Goal: Check status: Check status

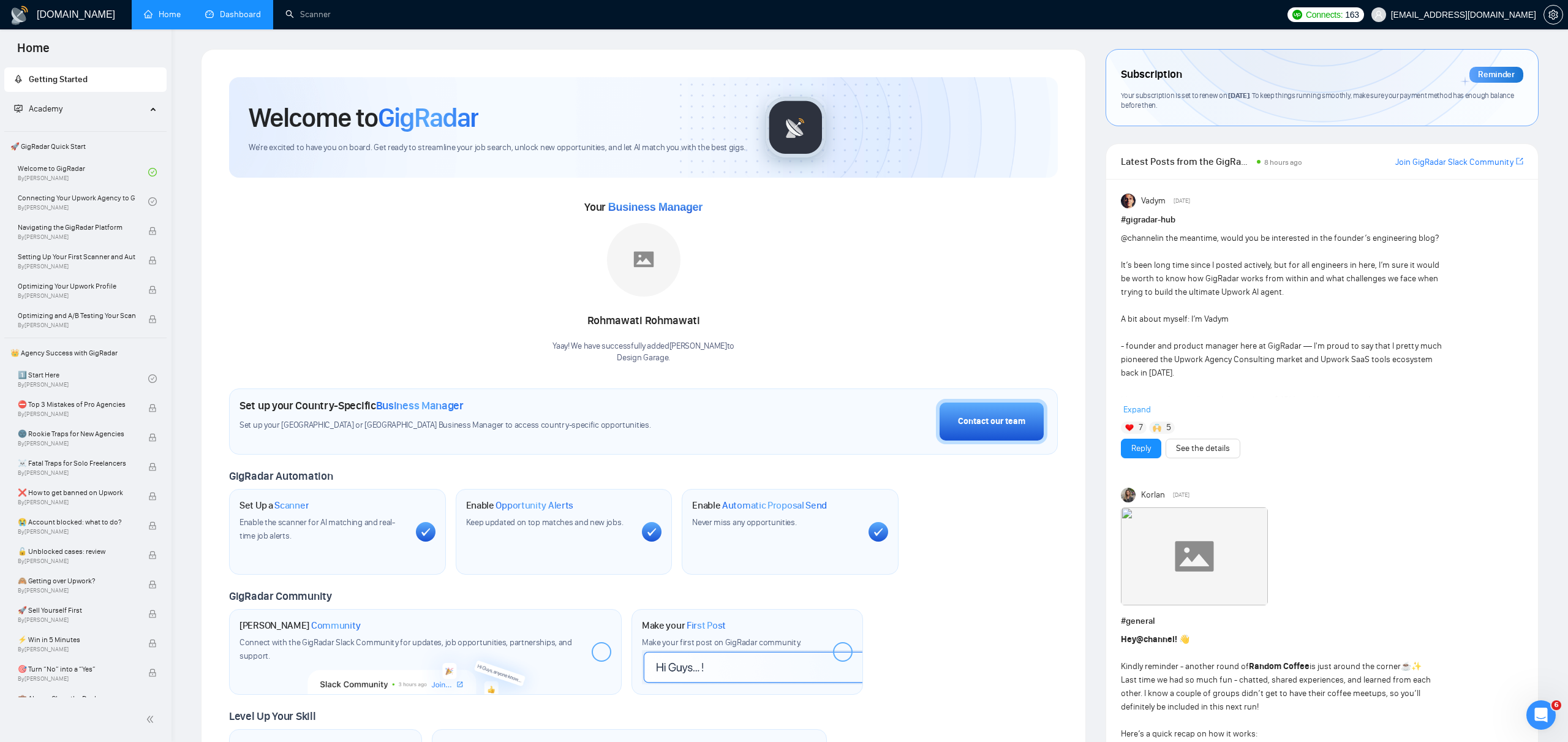
click at [250, 9] on link "Dashboard" at bounding box center [233, 14] width 56 height 10
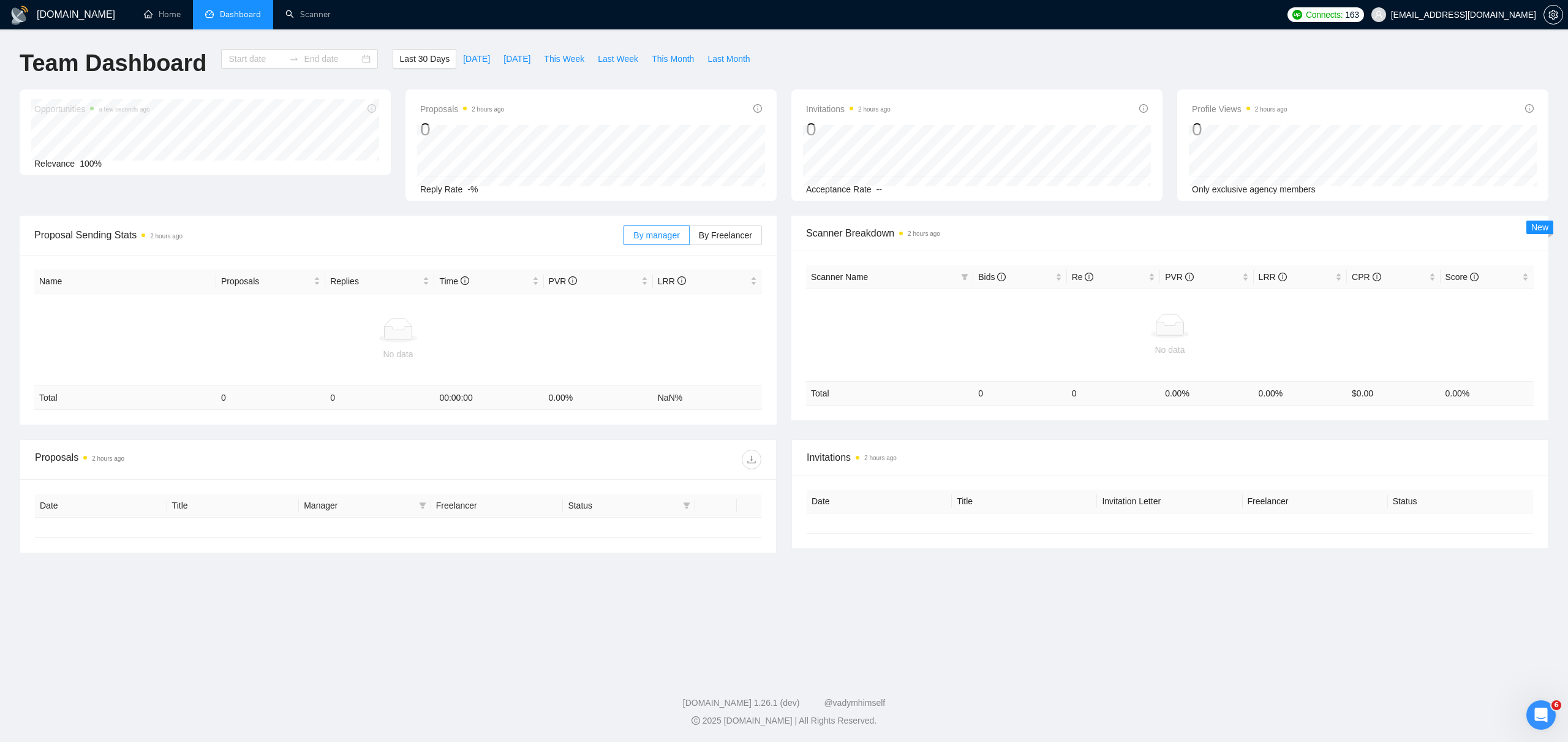
type input "[DATE]"
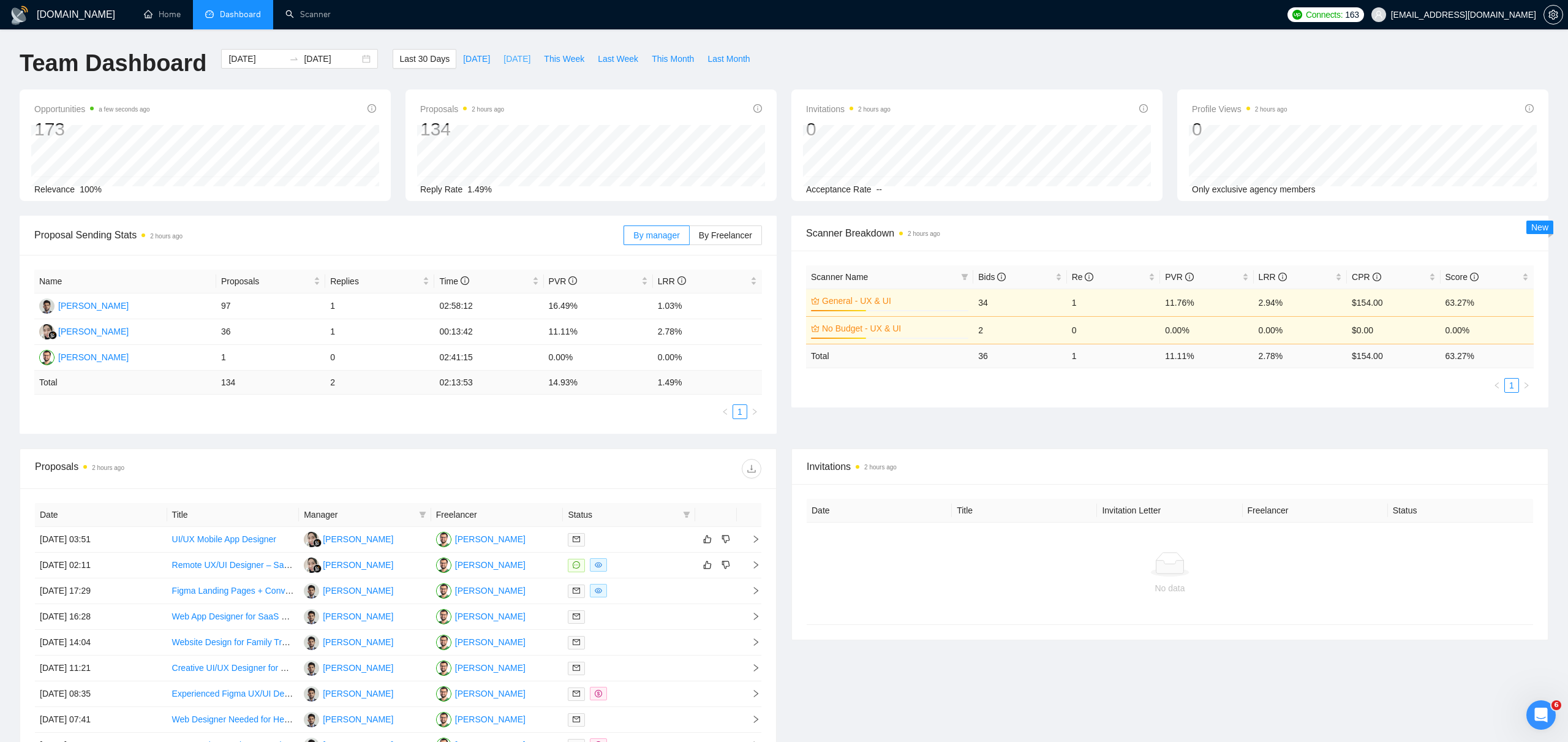
click at [513, 57] on span "[DATE]" at bounding box center [516, 58] width 27 height 13
type input "[DATE]"
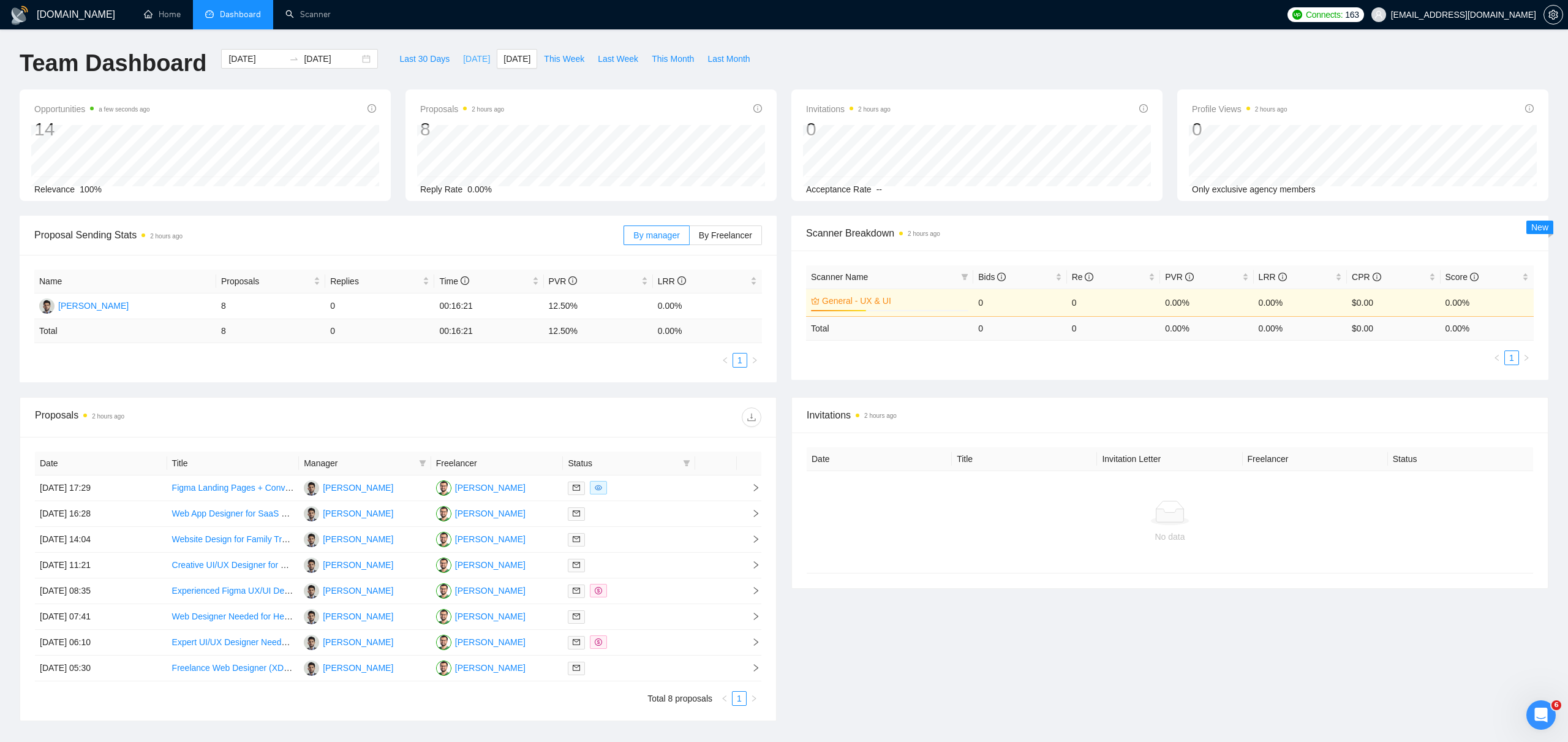
click at [463, 60] on span "[DATE]" at bounding box center [476, 58] width 27 height 13
type input "[DATE]"
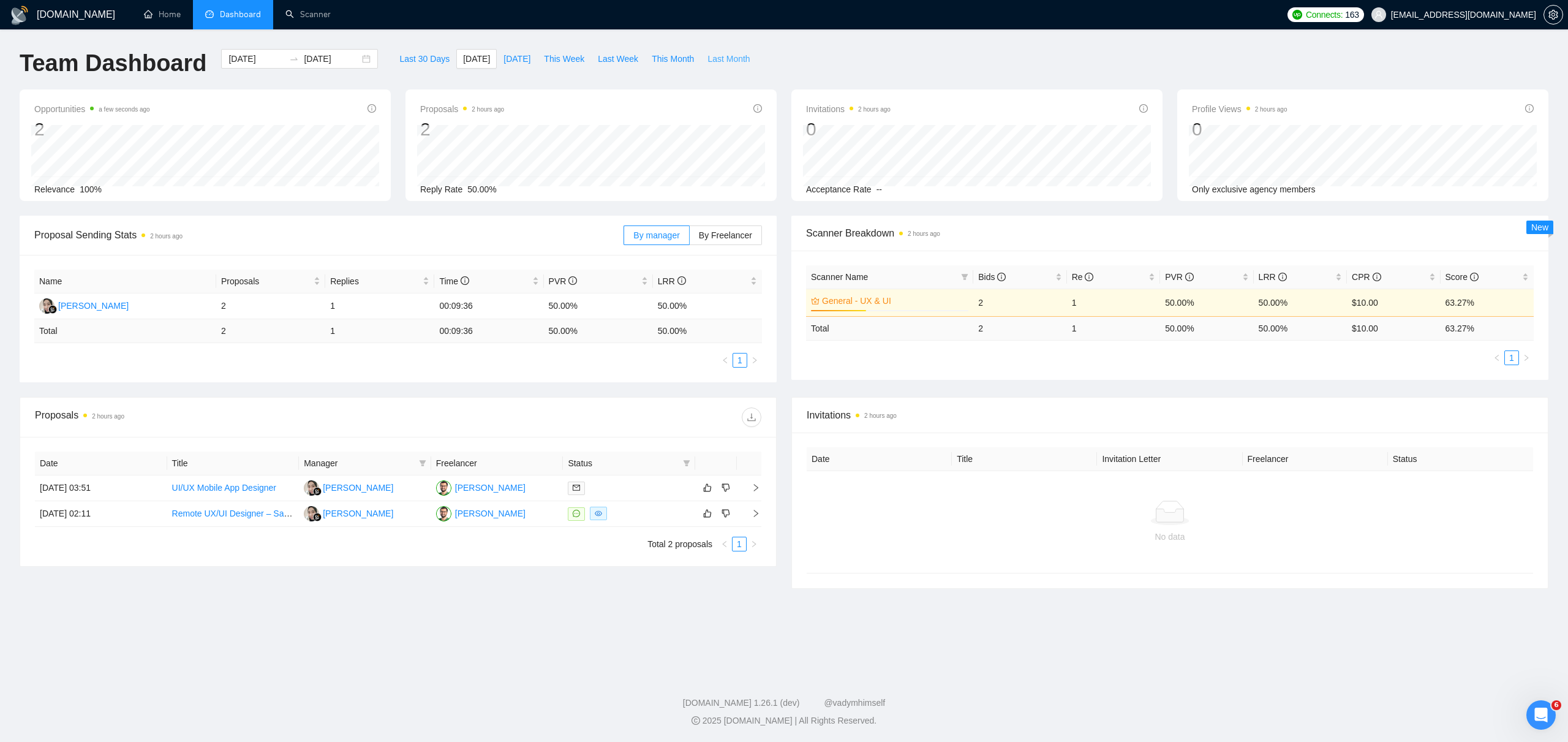
click at [732, 59] on span "Last Month" at bounding box center [728, 58] width 43 height 13
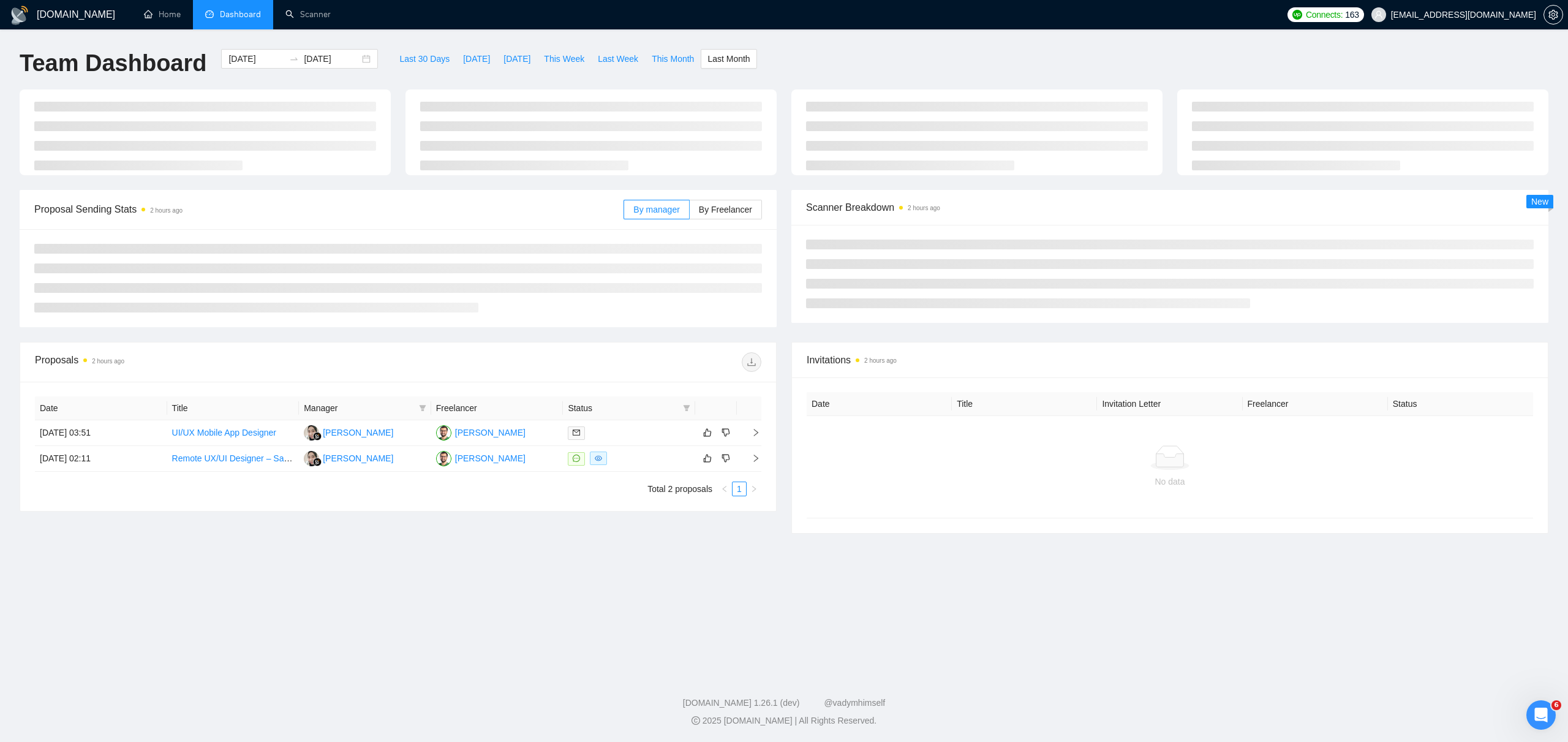
type input "[DATE]"
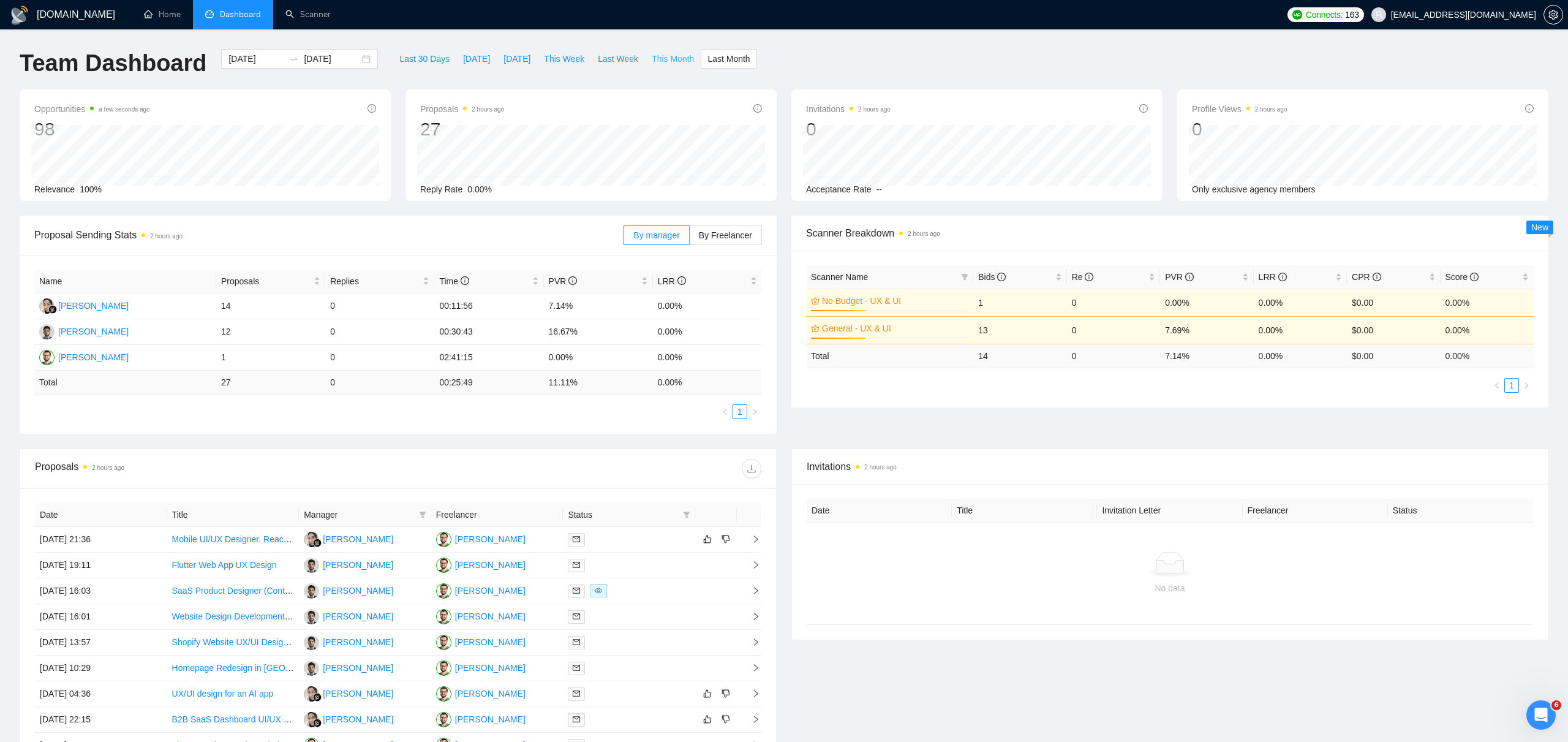
click at [668, 62] on span "This Month" at bounding box center [672, 58] width 43 height 13
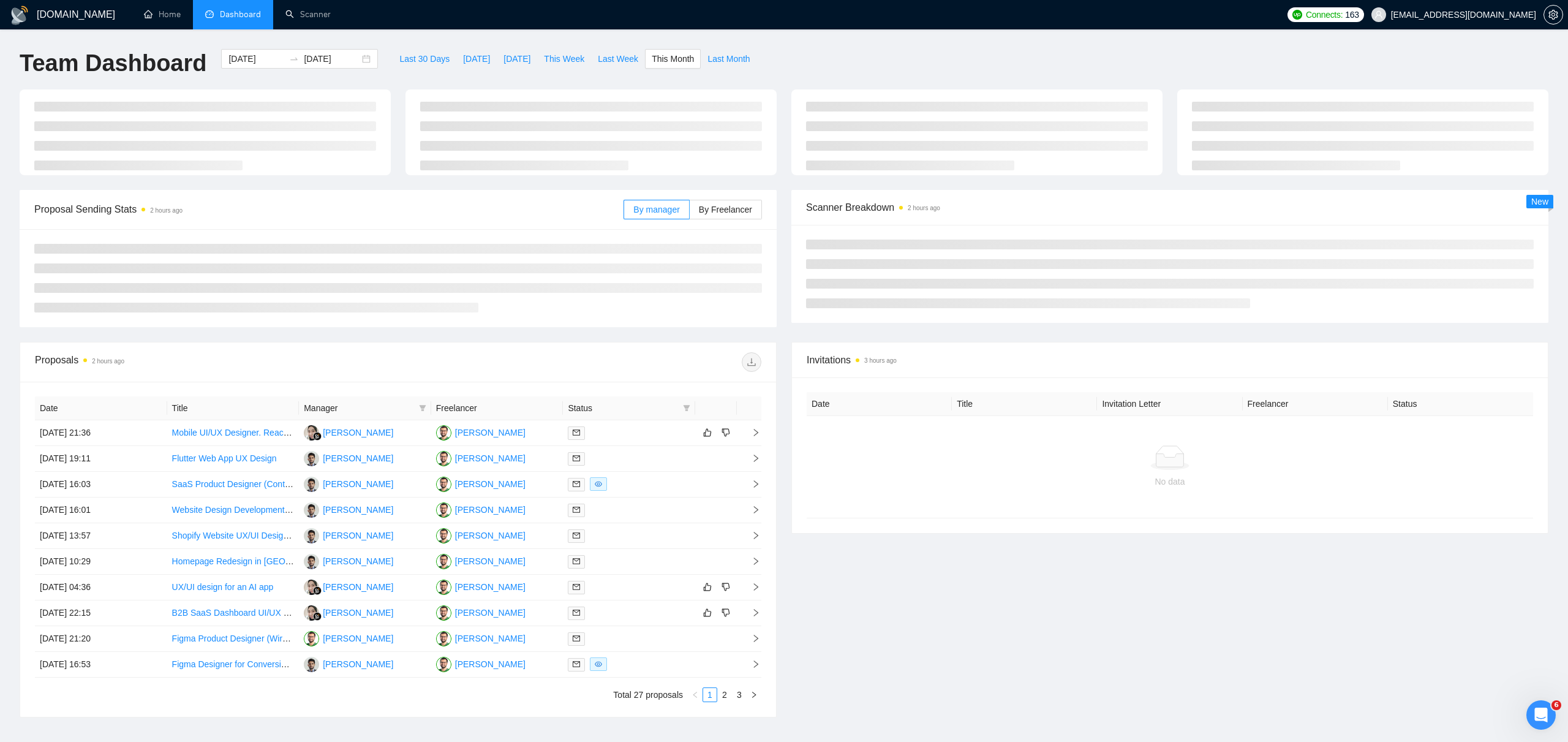
type input "[DATE]"
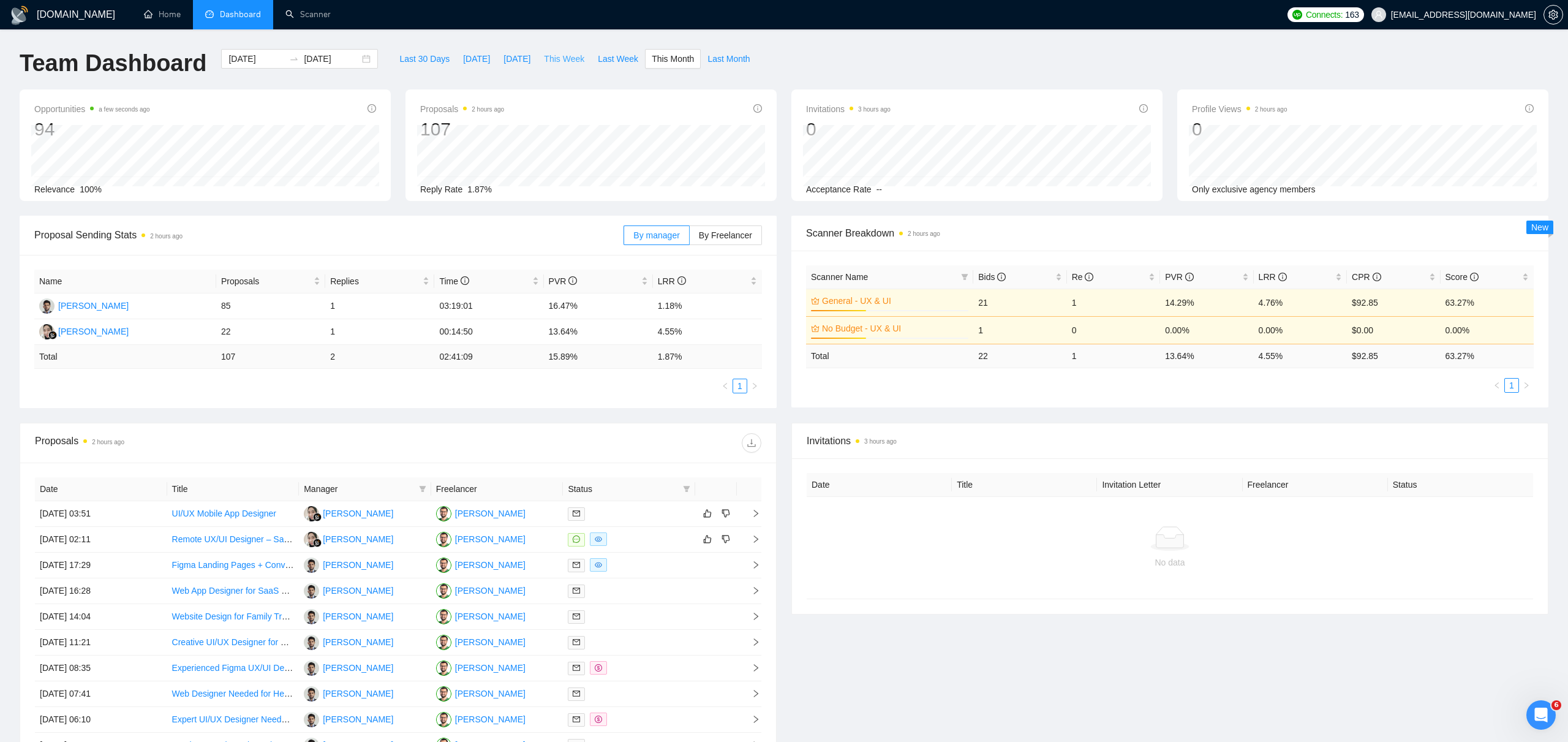
click at [573, 60] on span "This Week" at bounding box center [564, 58] width 40 height 13
type input "[DATE]"
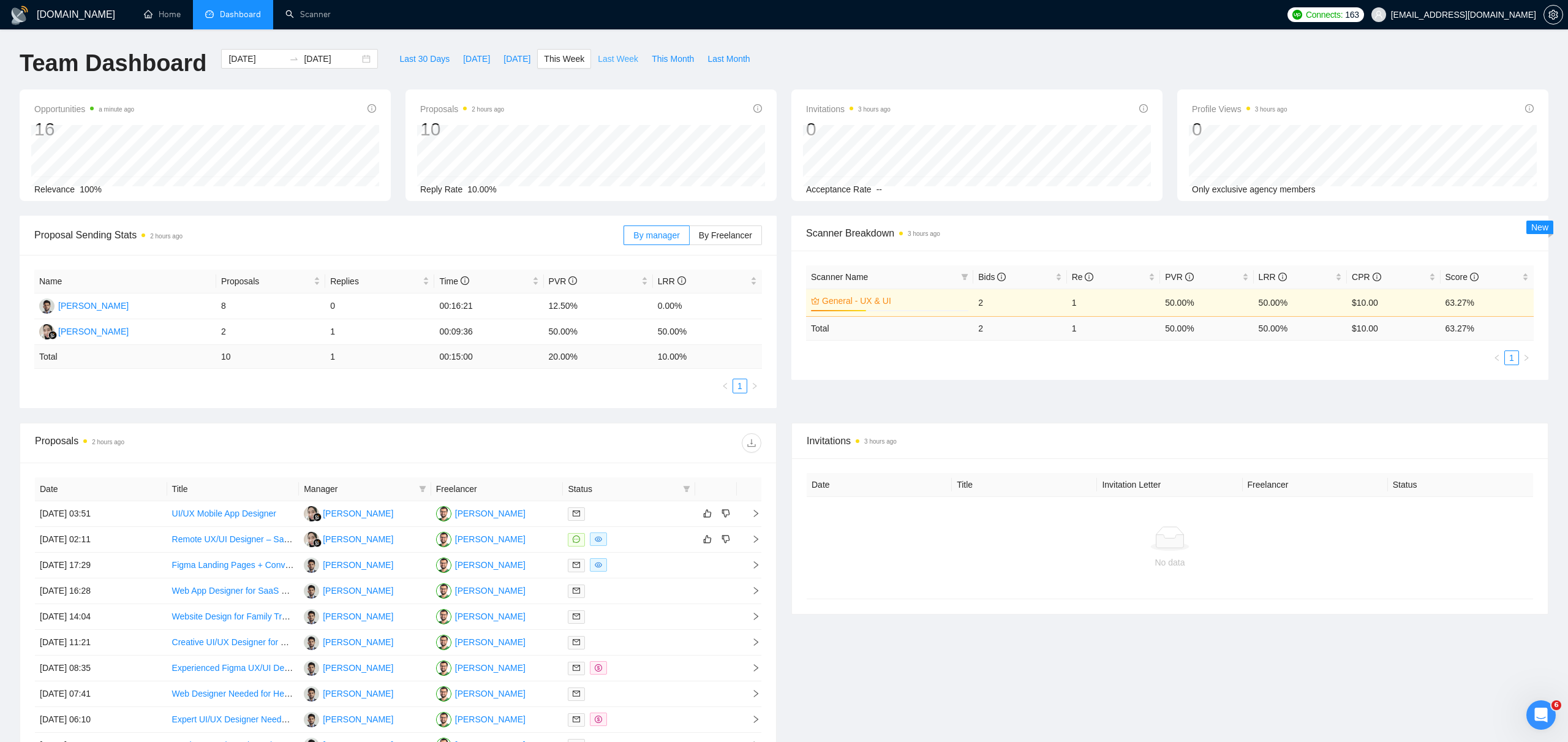
click at [619, 60] on span "Last Week" at bounding box center [618, 58] width 40 height 13
type input "[DATE]"
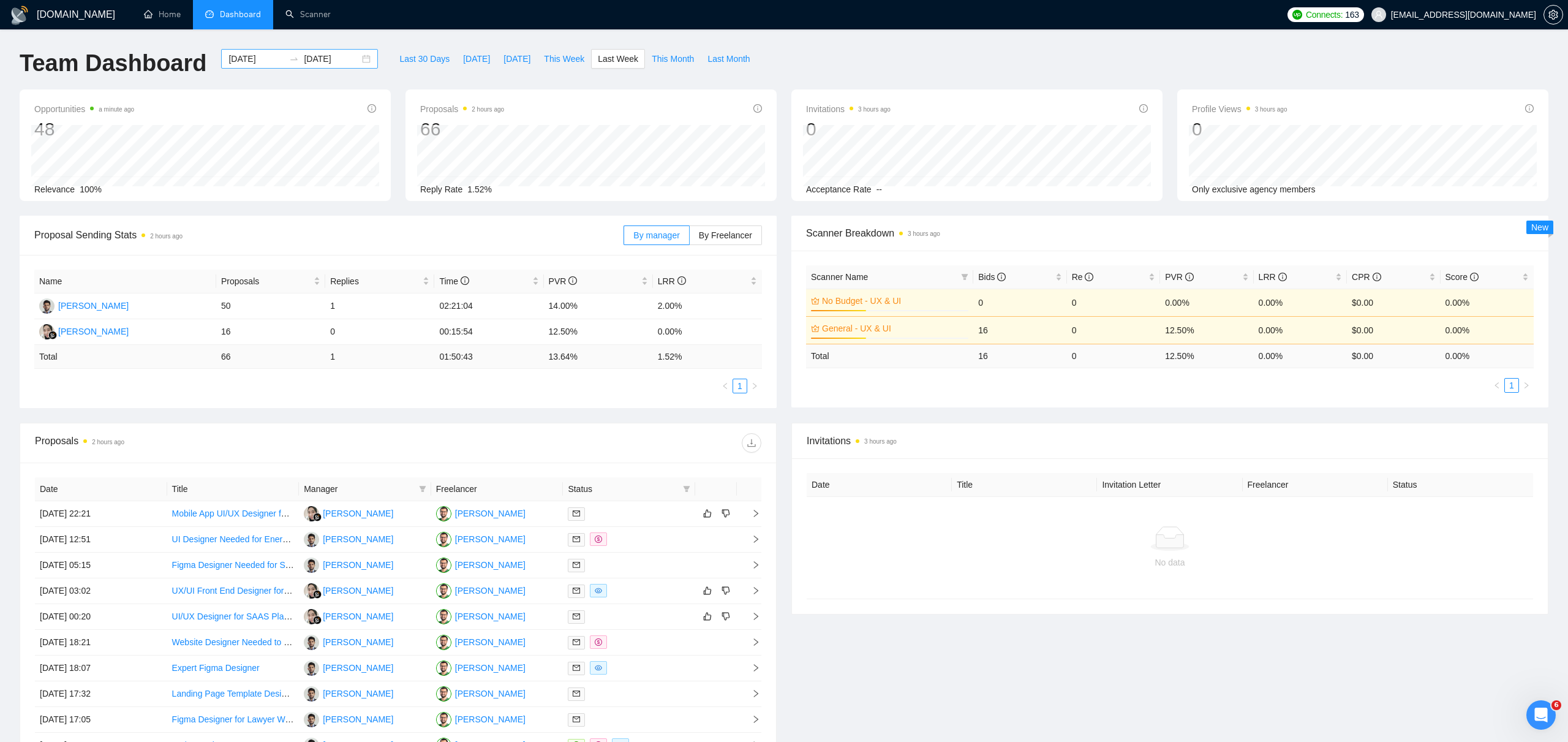
click at [355, 57] on div "[DATE] [DATE]" at bounding box center [299, 58] width 157 height 19
type input "[DATE]"
click at [301, 154] on div "8" at bounding box center [294, 153] width 15 height 15
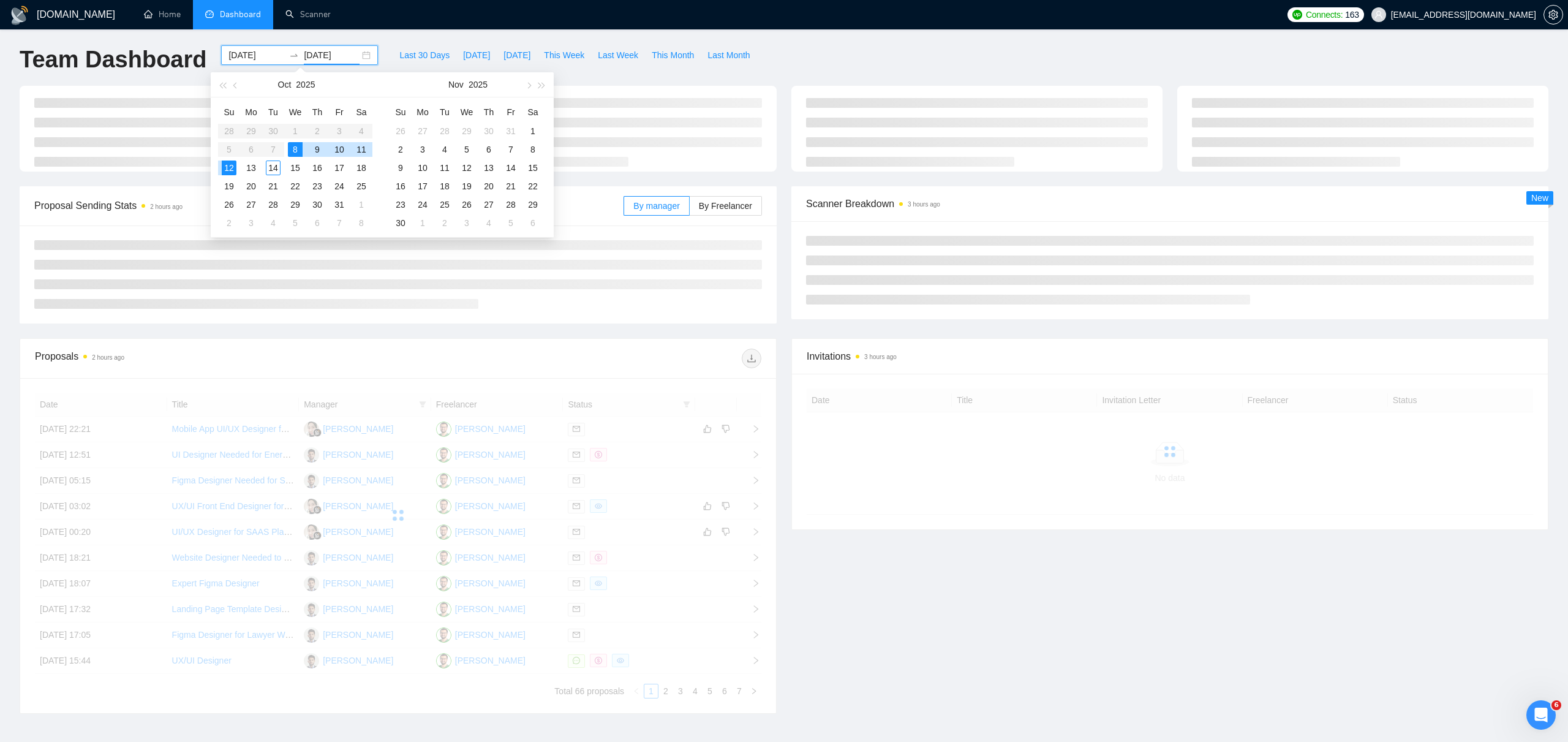
scroll to position [5, 0]
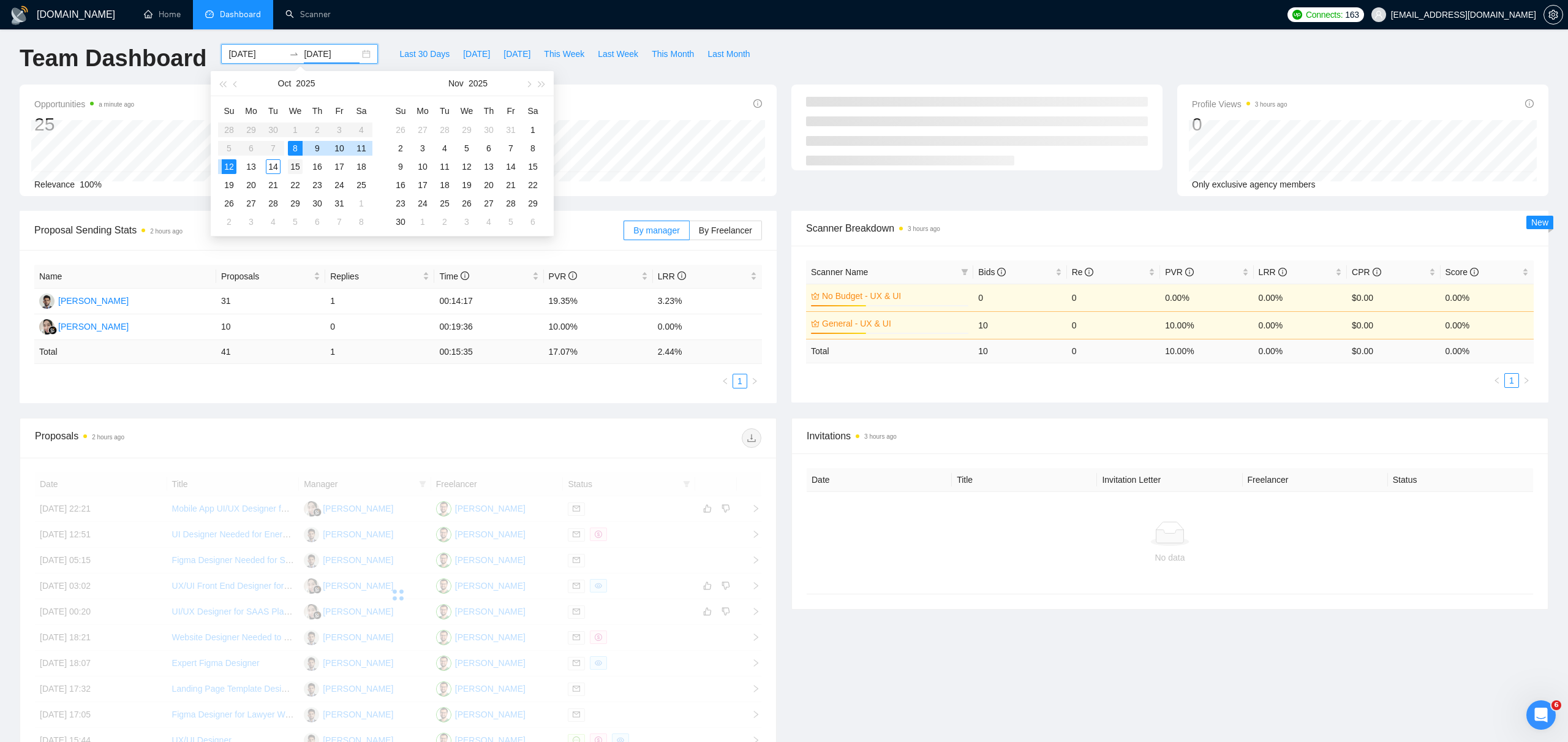
type input "[DATE]"
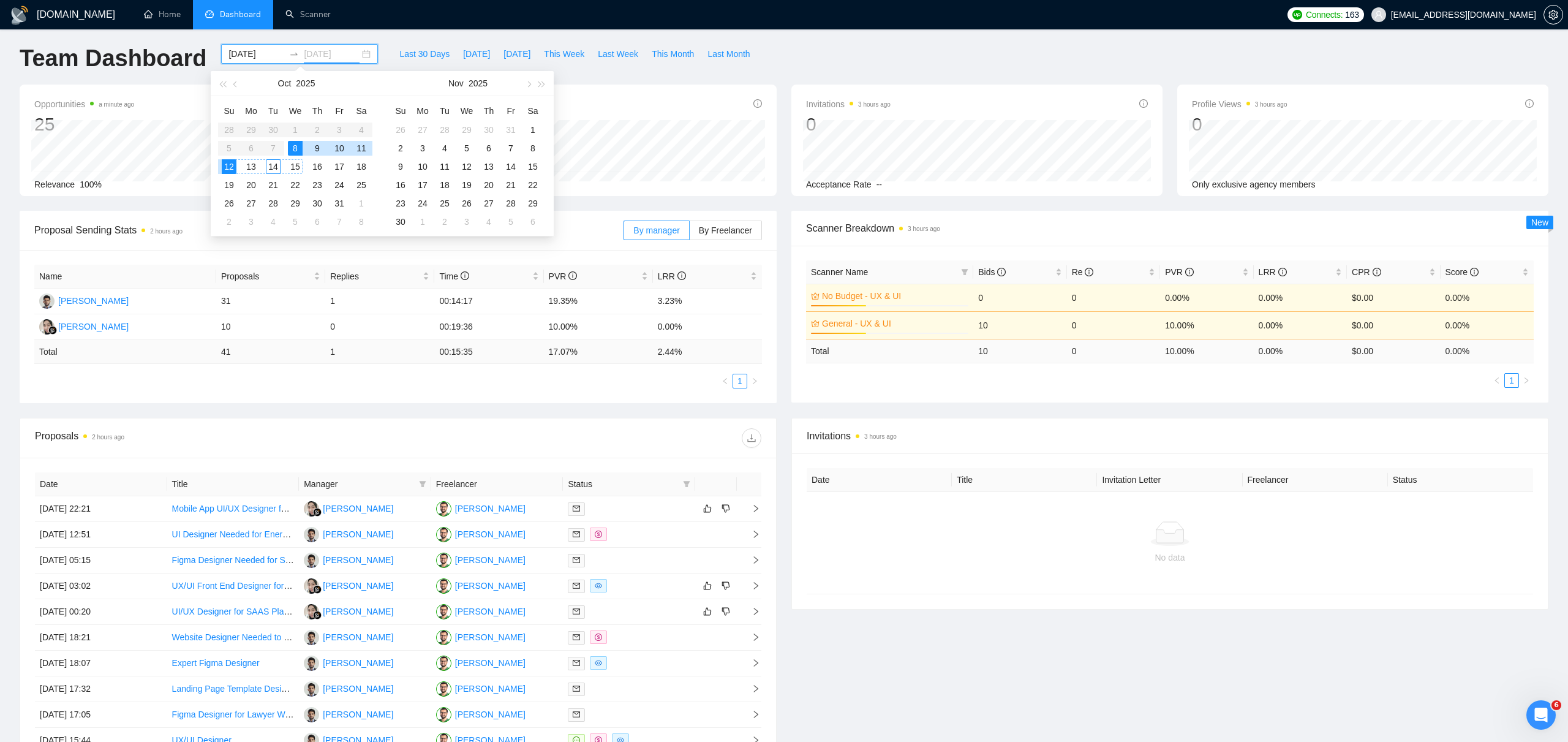
click at [294, 164] on div "15" at bounding box center [294, 166] width 15 height 15
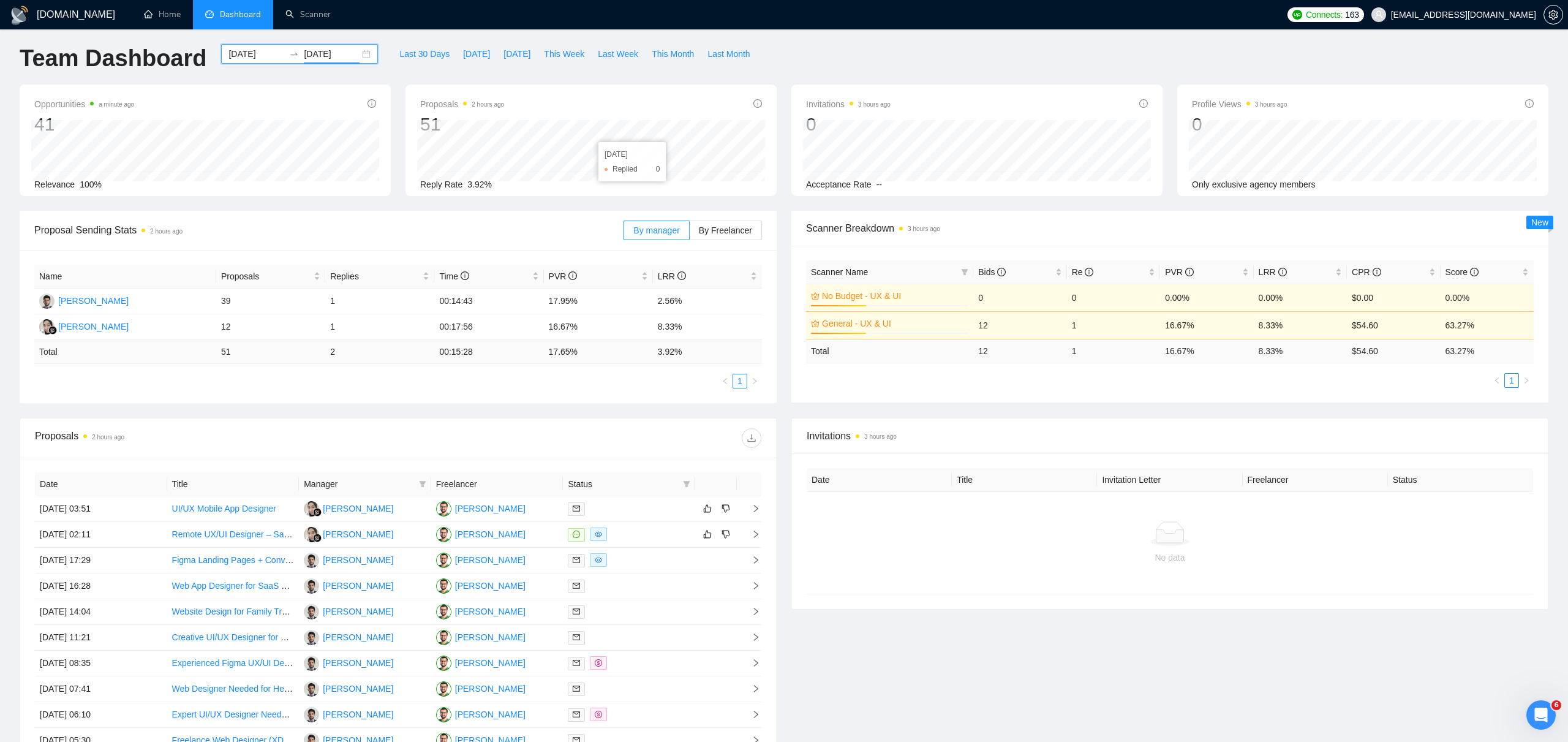
scroll to position [3, 0]
click at [468, 55] on span "[DATE]" at bounding box center [476, 55] width 27 height 13
type input "[DATE]"
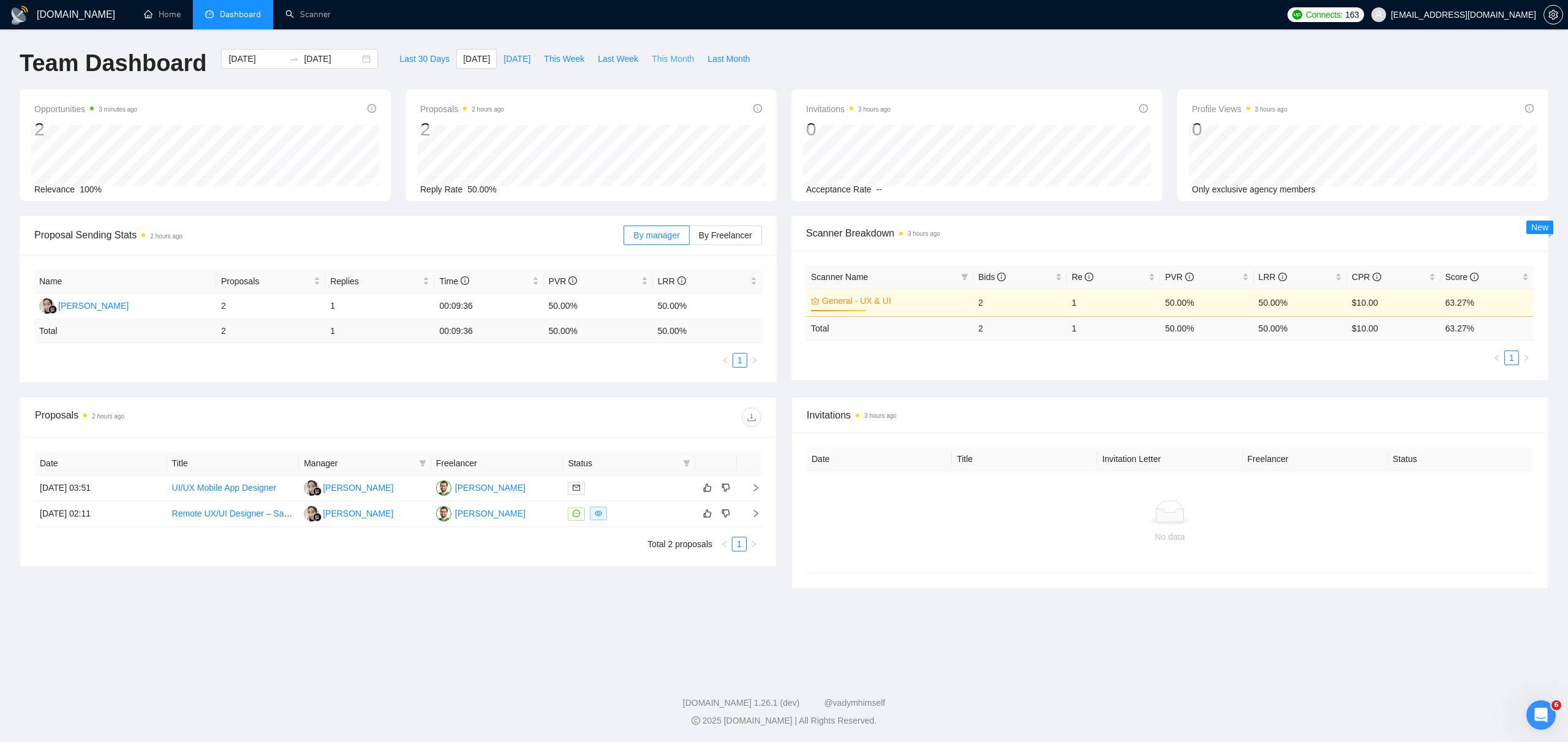
click at [675, 59] on span "This Month" at bounding box center [672, 58] width 43 height 13
type input "[DATE]"
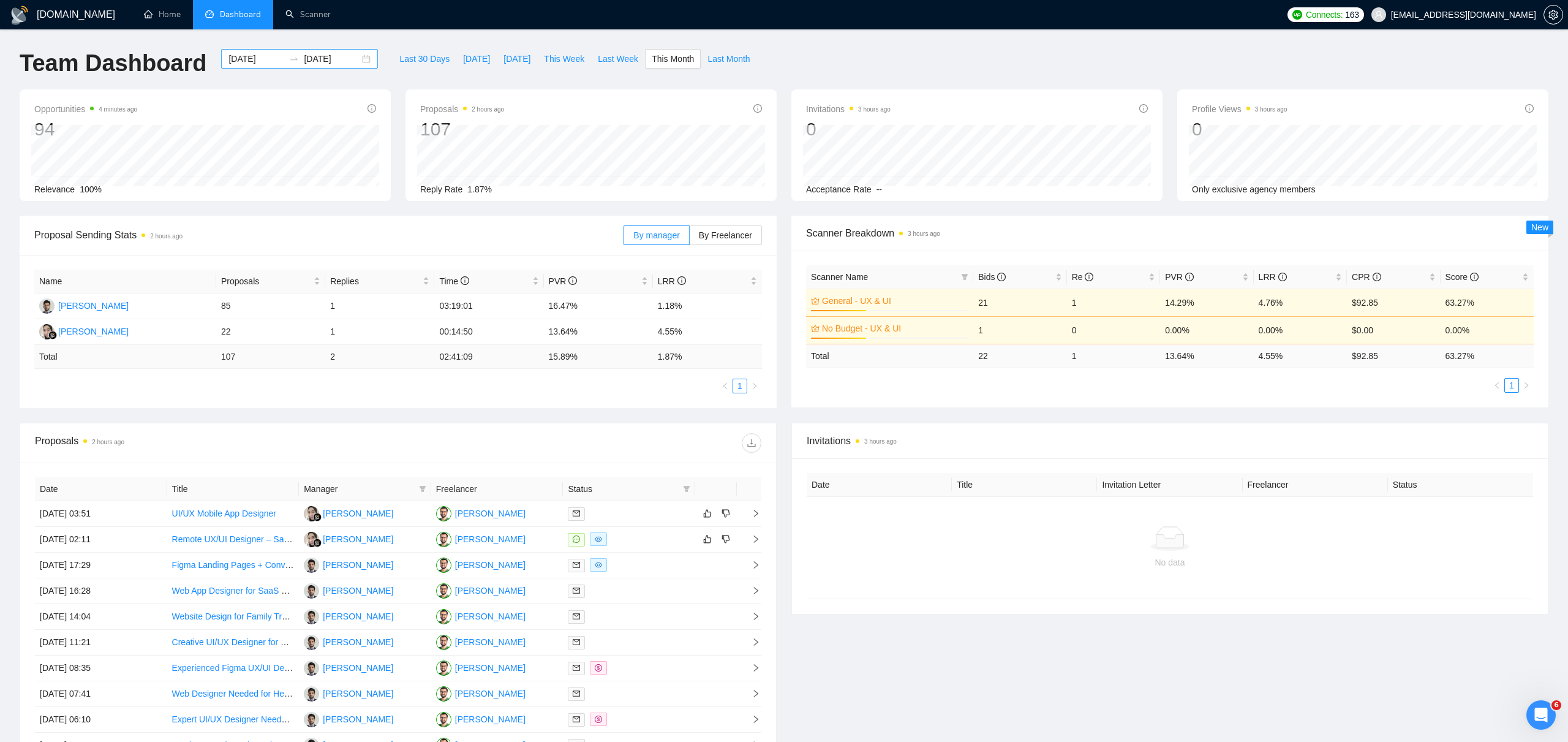
click at [356, 58] on div "[DATE] [DATE]" at bounding box center [299, 58] width 157 height 19
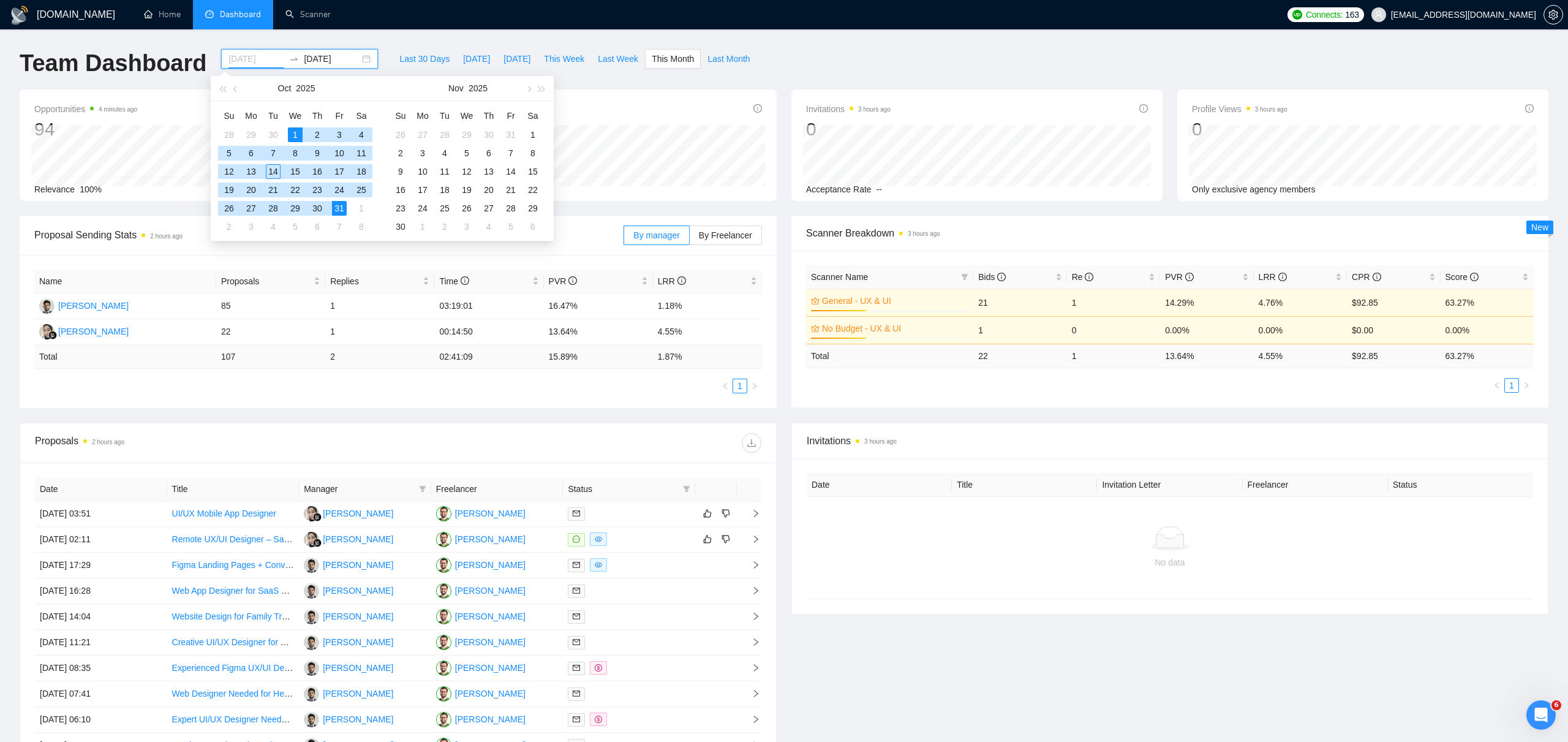
click at [294, 135] on div "1" at bounding box center [294, 134] width 15 height 15
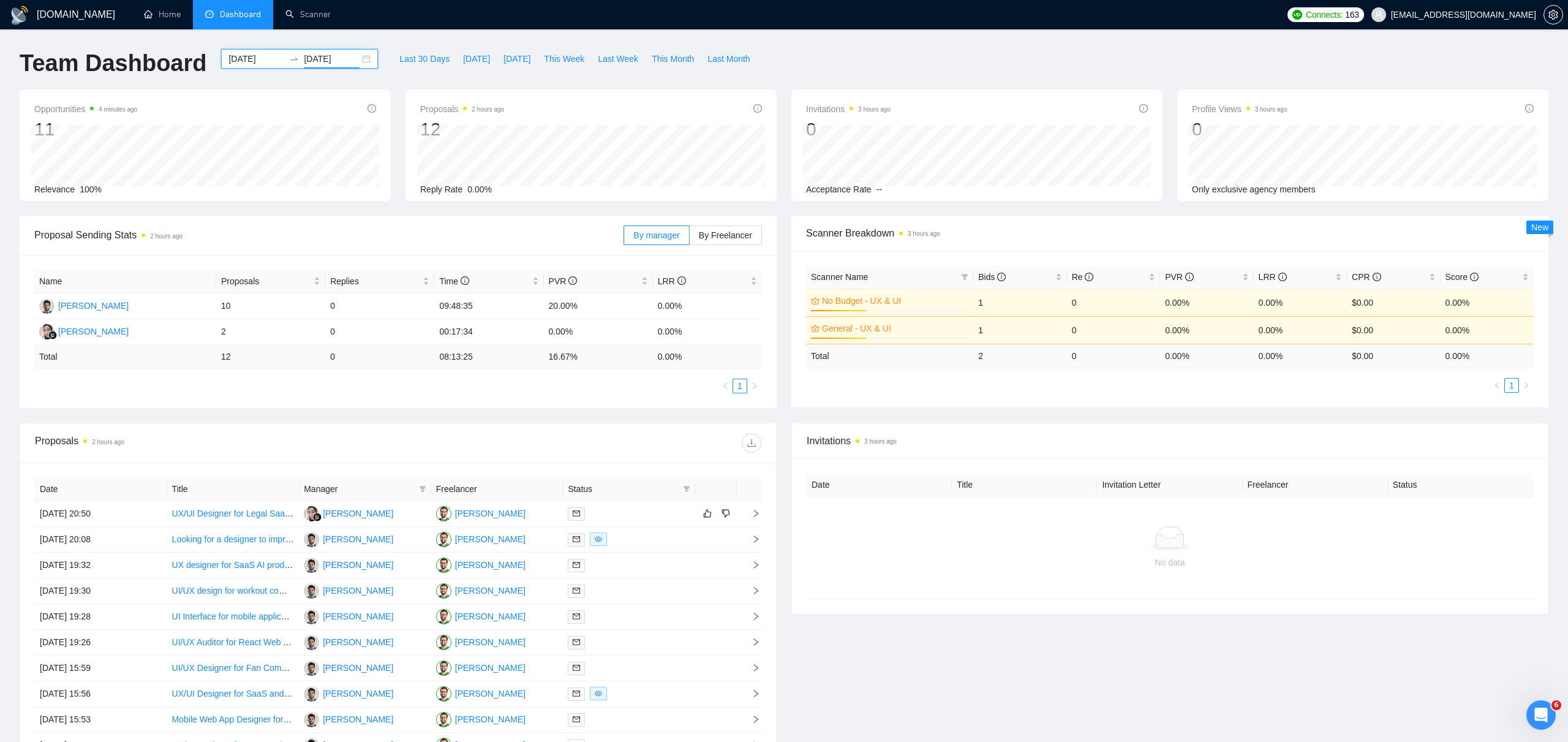
click at [349, 55] on input "[DATE]" at bounding box center [332, 58] width 56 height 13
click at [355, 56] on div "[DATE] [DATE]" at bounding box center [299, 58] width 157 height 19
type input "[DATE]"
click at [311, 128] on div "2" at bounding box center [317, 134] width 15 height 15
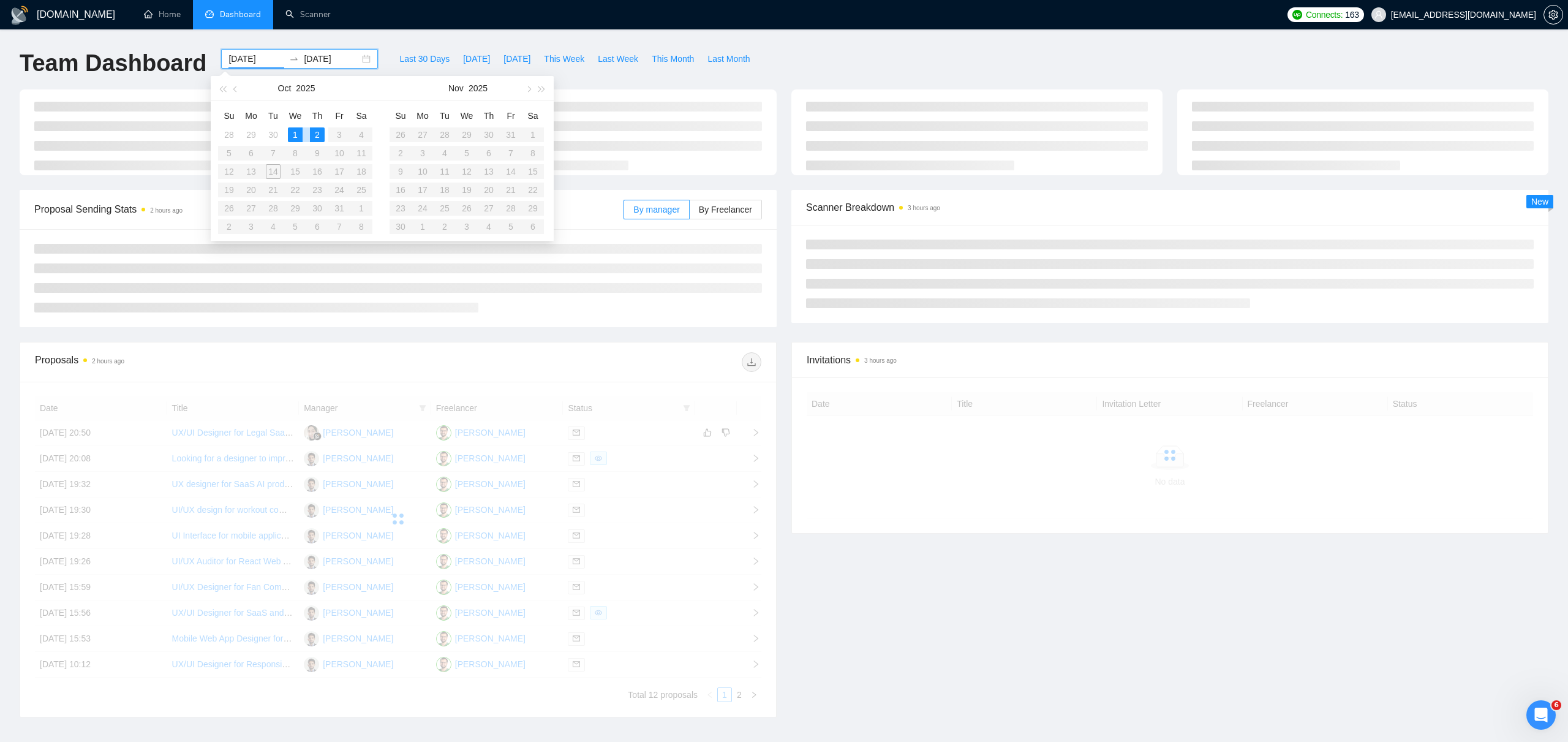
click at [314, 132] on div "2" at bounding box center [317, 134] width 15 height 15
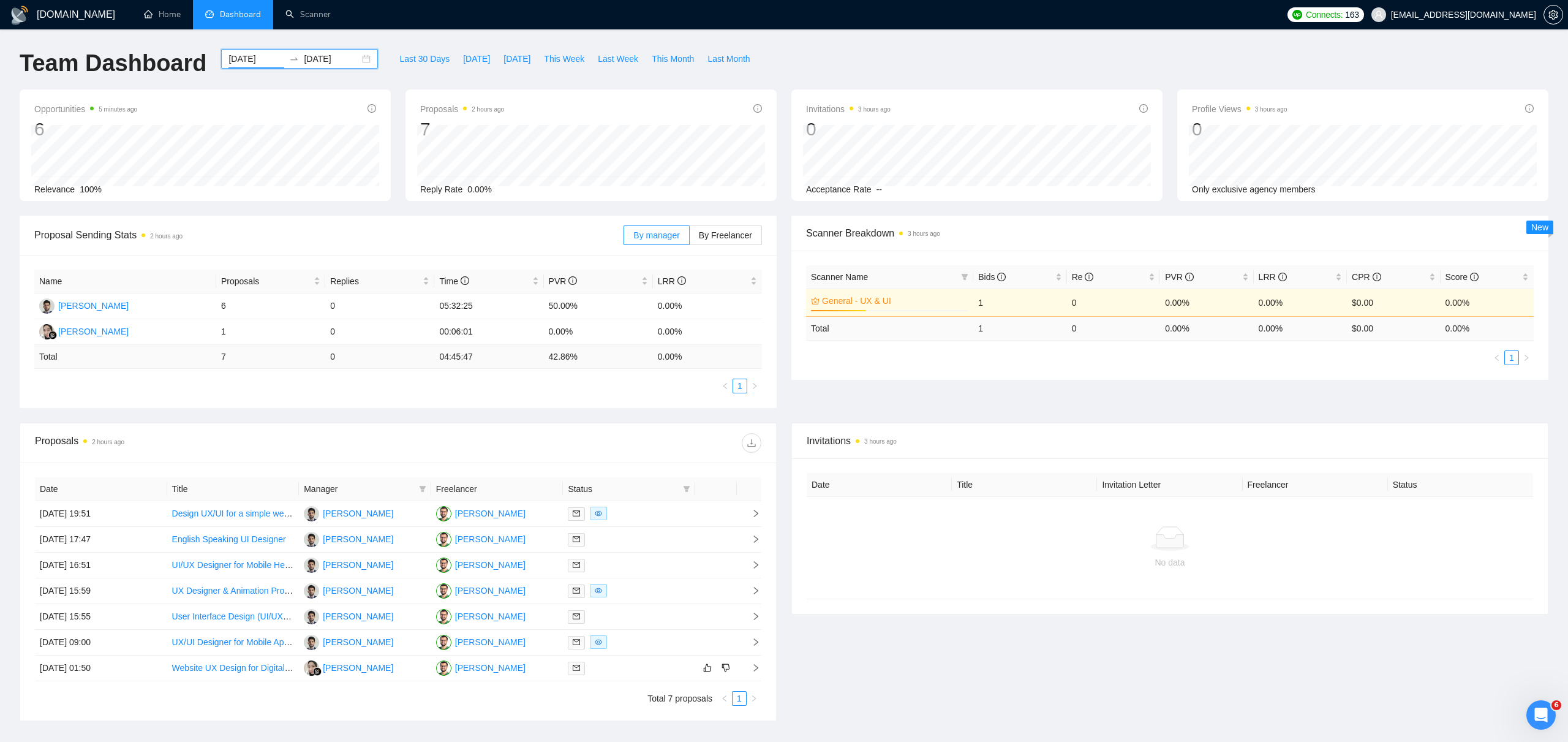
click at [351, 60] on div "[DATE] [DATE]" at bounding box center [299, 58] width 157 height 19
click at [353, 58] on div "[DATE] [DATE]" at bounding box center [299, 58] width 157 height 19
type input "[DATE]"
click at [335, 138] on div "3" at bounding box center [339, 134] width 15 height 15
click at [338, 135] on div "3" at bounding box center [339, 134] width 15 height 15
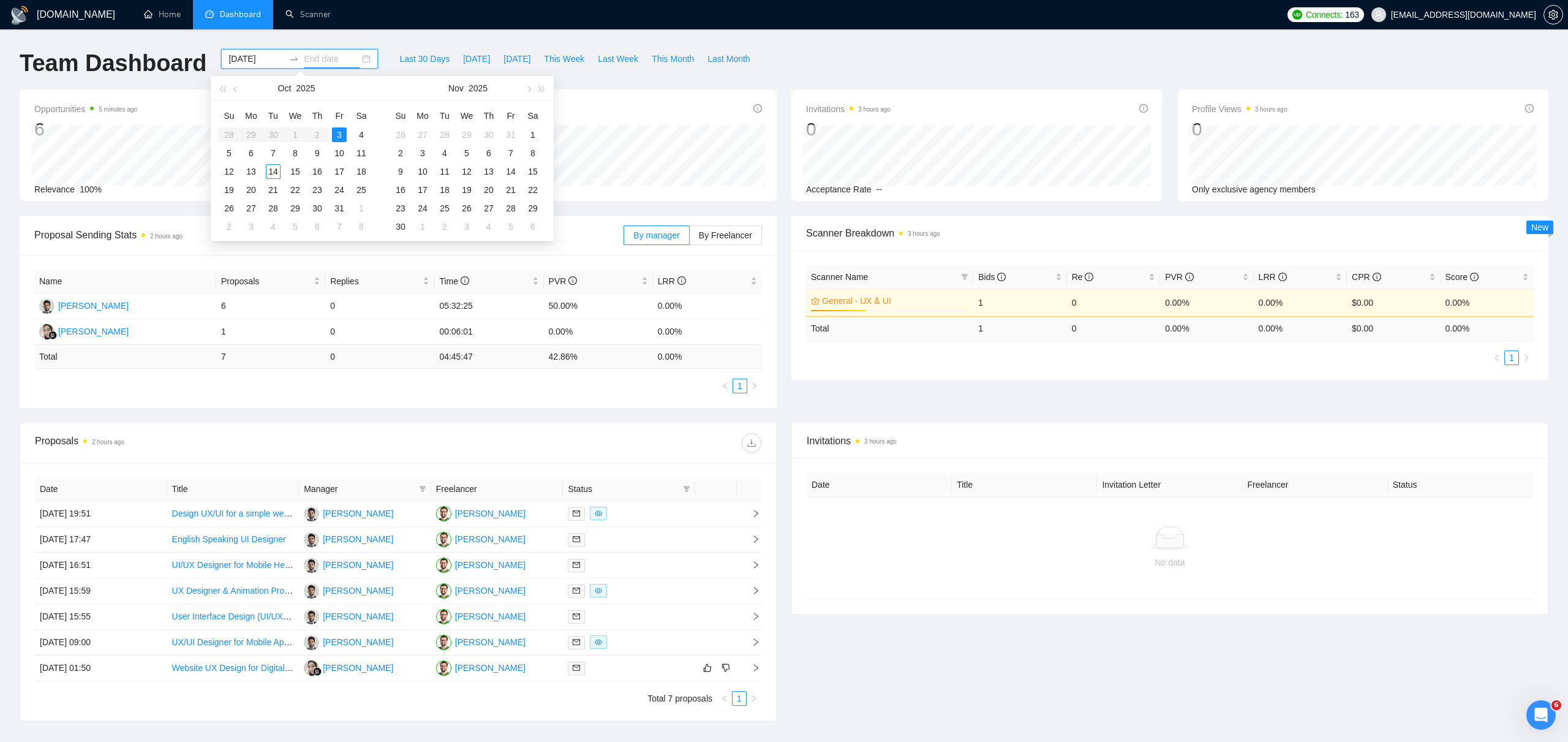
type input "[DATE]"
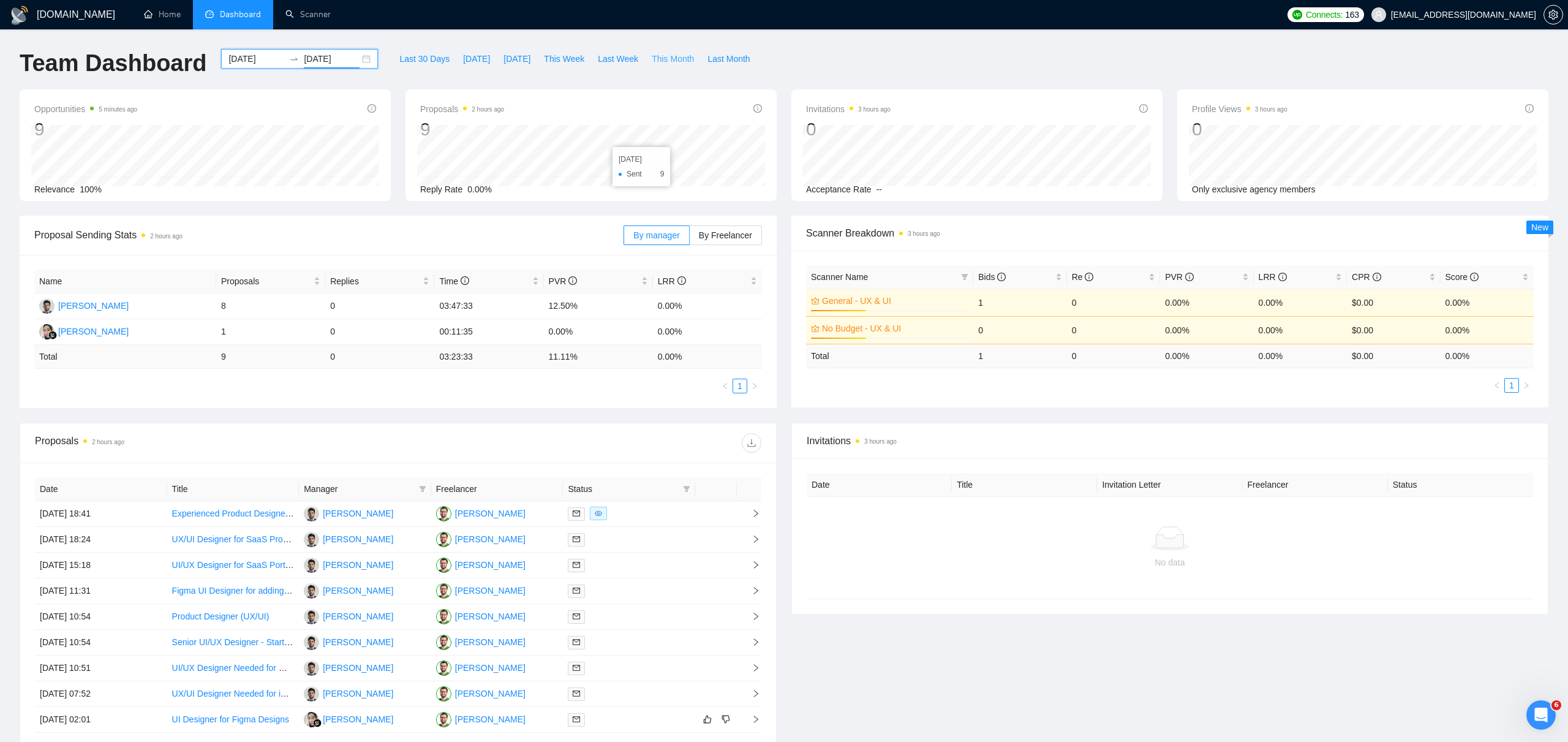
click at [694, 57] on span "This Month" at bounding box center [672, 58] width 43 height 13
type input "[DATE]"
